Goal: Task Accomplishment & Management: Complete application form

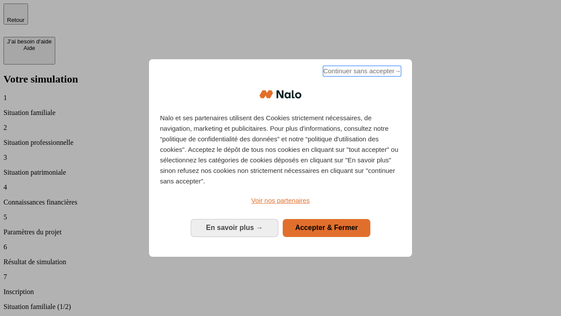
click at [361, 72] on span "Continuer sans accepter →" at bounding box center [362, 71] width 78 height 11
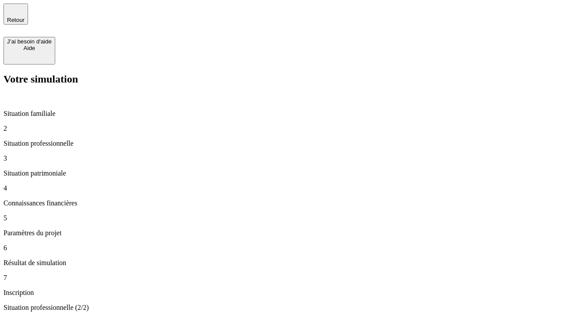
type input "30 000"
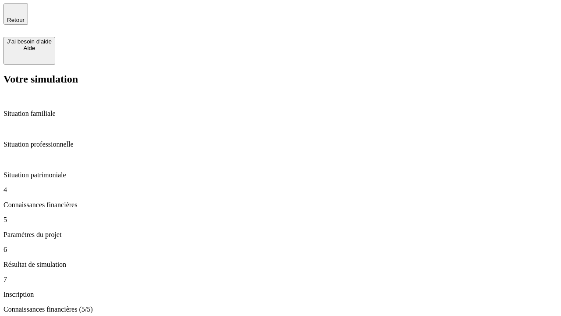
type input "25"
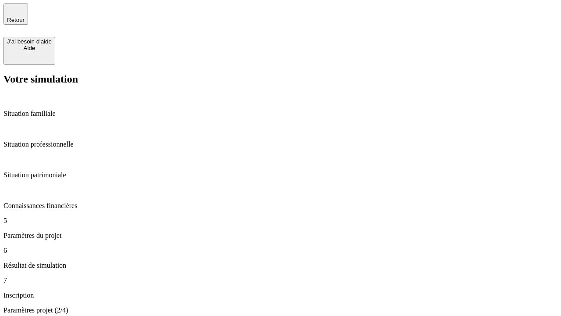
type input "1 000"
type input "640"
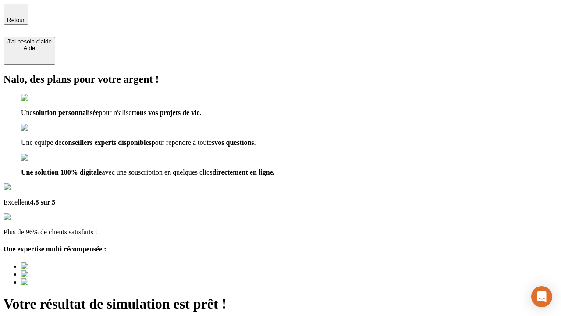
type input "[EMAIL_ADDRESS][PERSON_NAME][DOMAIN_NAME]"
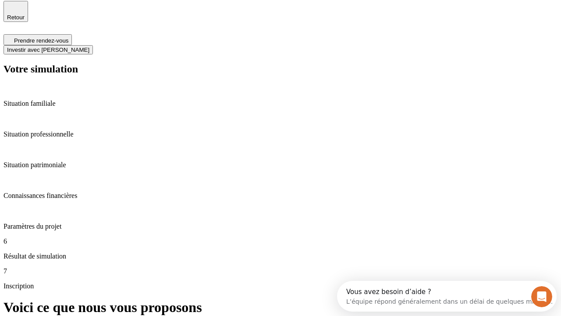
click at [89, 46] on span "Investir avec [PERSON_NAME]" at bounding box center [48, 49] width 82 height 7
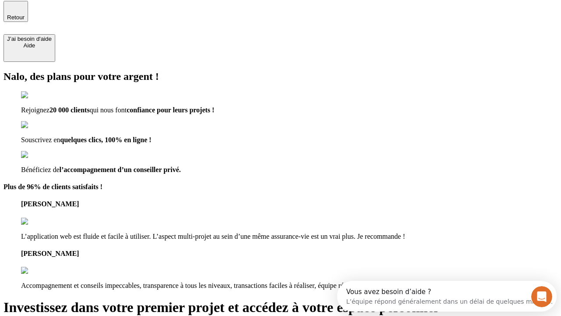
scroll to position [2, 0]
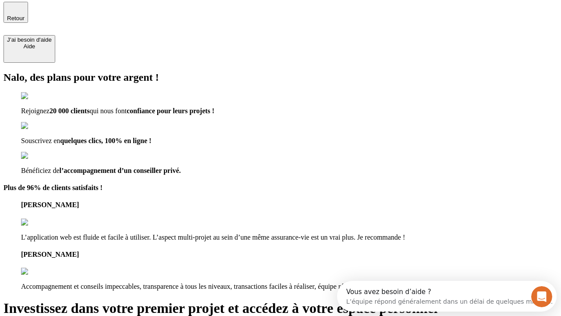
type input "[PERSON_NAME][EMAIL_ADDRESS][DOMAIN_NAME]"
